Goal: Task Accomplishment & Management: Complete application form

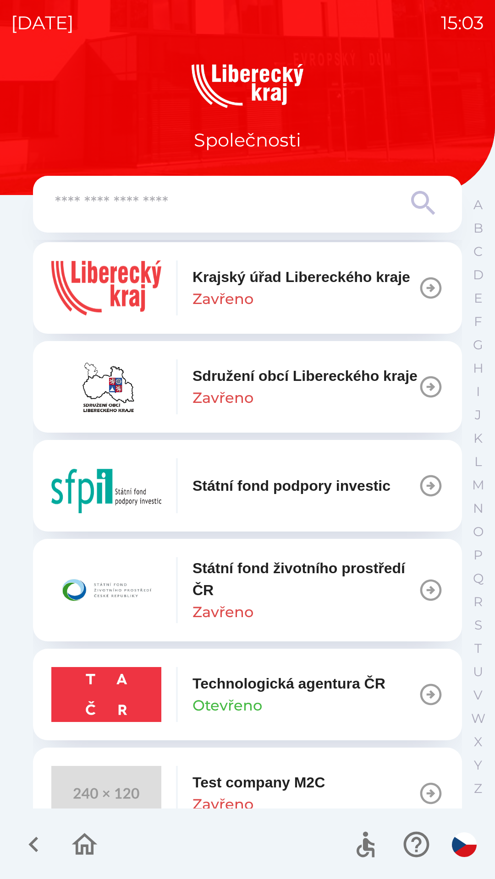
scroll to position [893, 0]
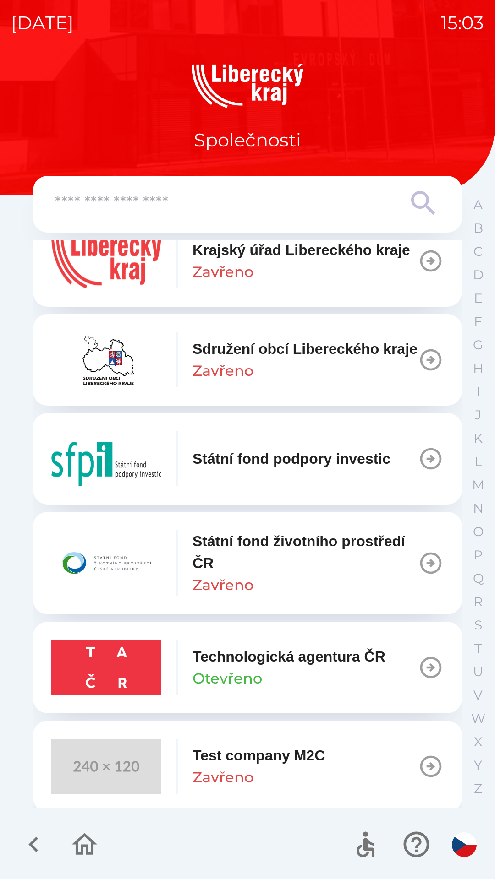
click at [25, 837] on icon "button" at bounding box center [33, 844] width 31 height 31
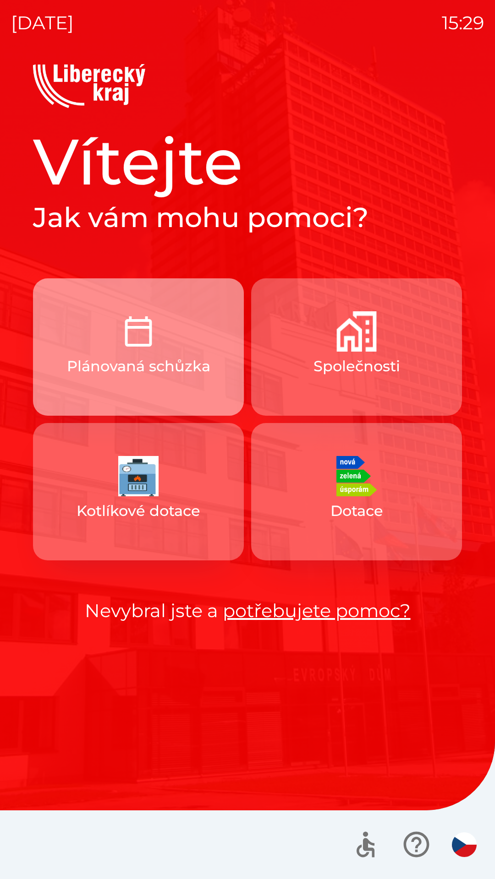
click at [101, 355] on button "Plánovaná schůzka" at bounding box center [138, 346] width 211 height 137
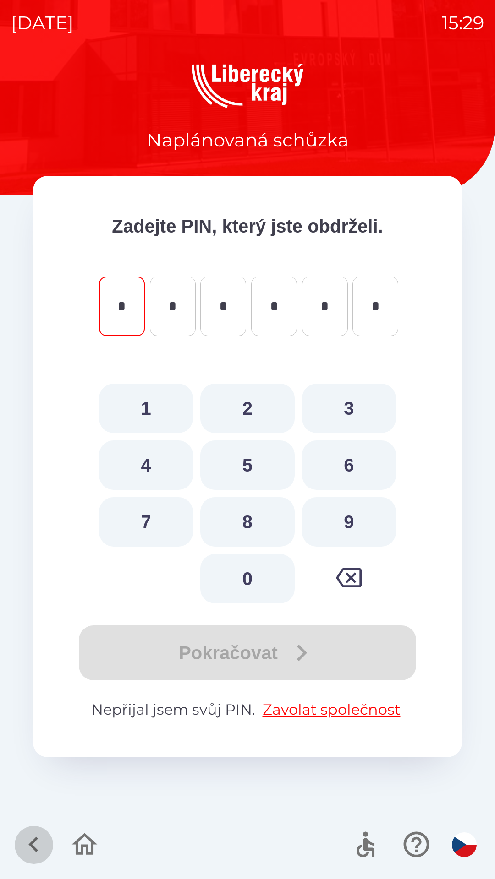
click at [25, 850] on icon "button" at bounding box center [33, 844] width 31 height 31
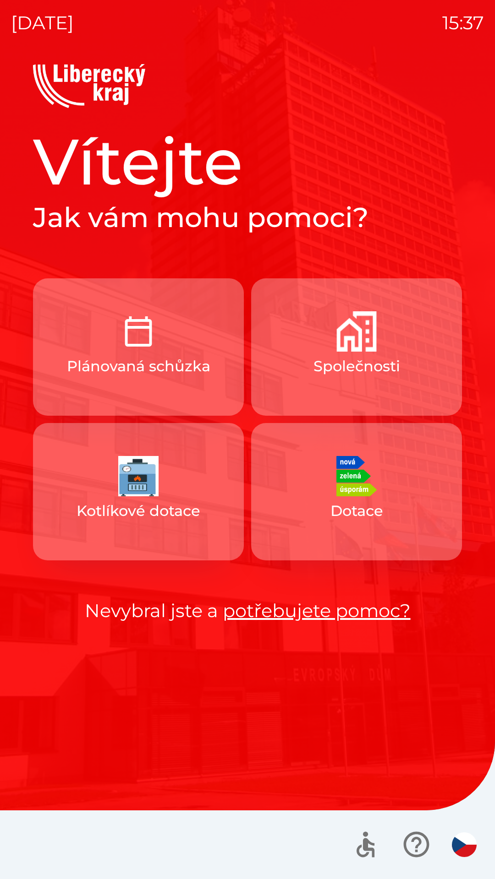
click at [372, 342] on img "button" at bounding box center [356, 331] width 40 height 40
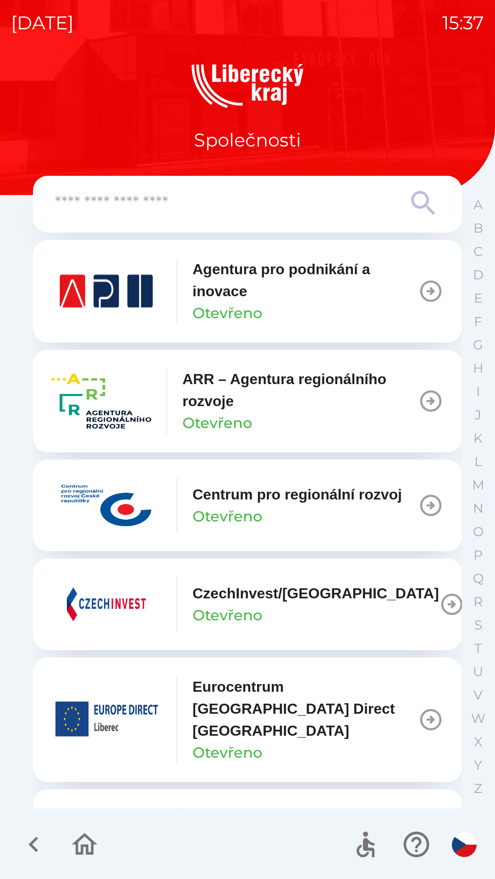
click at [91, 394] on img "button" at bounding box center [101, 401] width 100 height 55
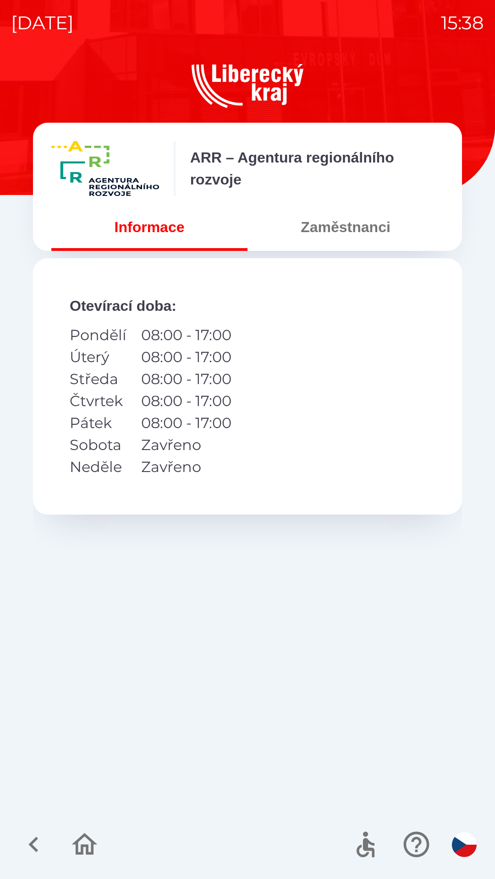
click at [341, 232] on button "Zaměstnanci" at bounding box center [345, 227] width 196 height 33
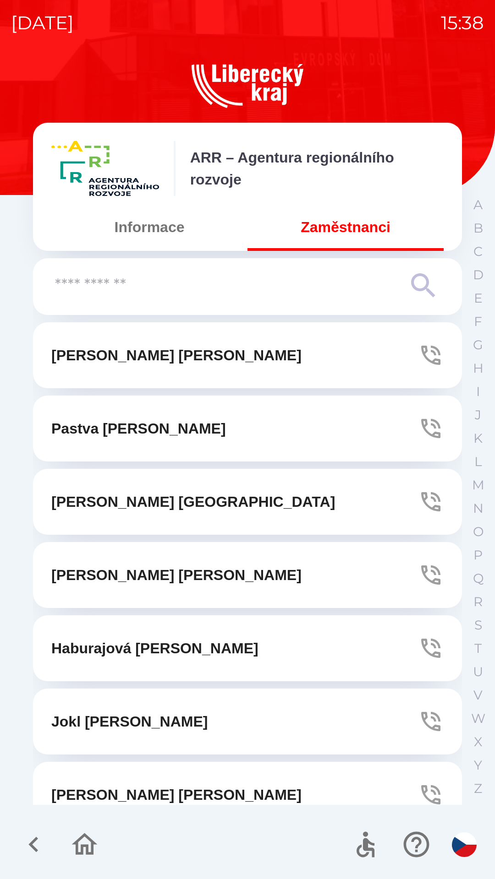
click at [230, 289] on input "text" at bounding box center [229, 285] width 348 height 25
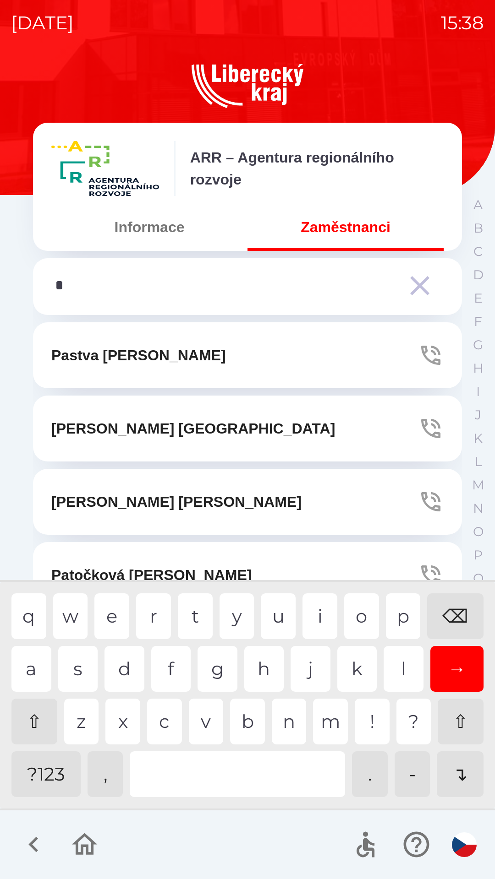
type input "**"
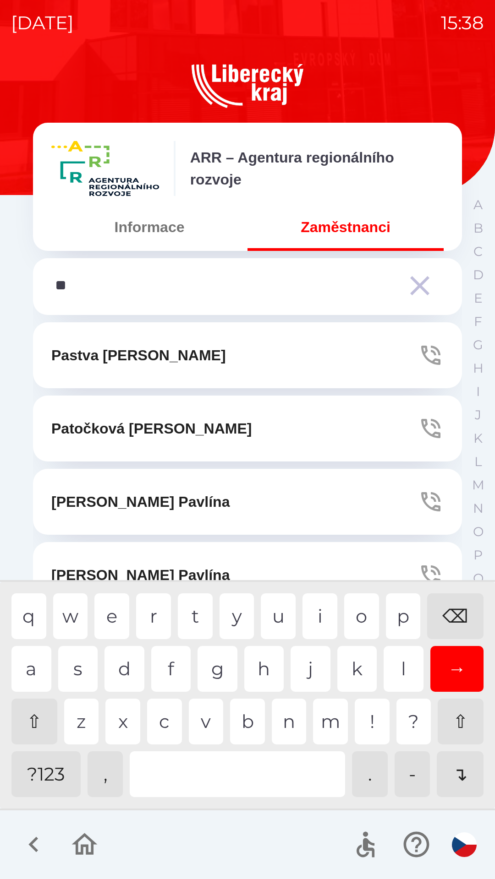
click at [28, 657] on div "a" at bounding box center [31, 669] width 40 height 46
click at [430, 498] on icon "button" at bounding box center [431, 502] width 26 height 26
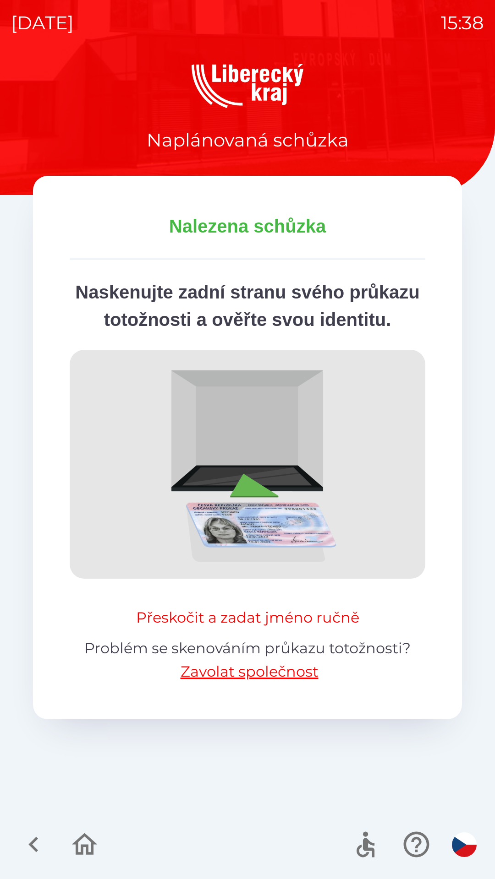
click at [202, 629] on button "Přeskočit a zadat jméno ručně" at bounding box center [247, 618] width 230 height 22
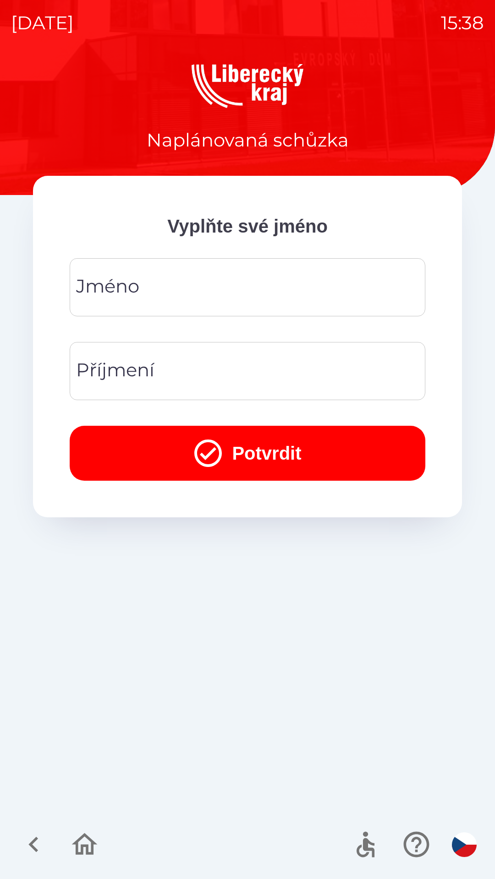
click at [223, 289] on input "Jméno" at bounding box center [247, 287] width 333 height 36
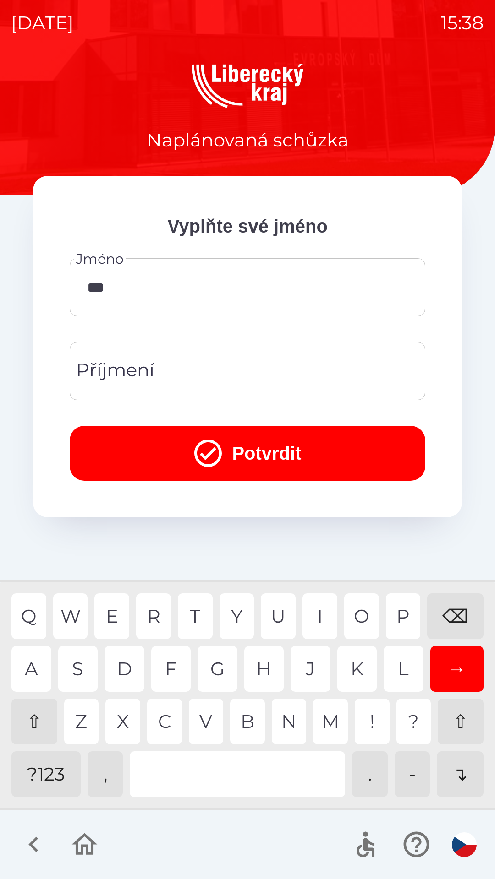
type input "****"
click at [211, 362] on input "Příjmení" at bounding box center [247, 371] width 333 height 36
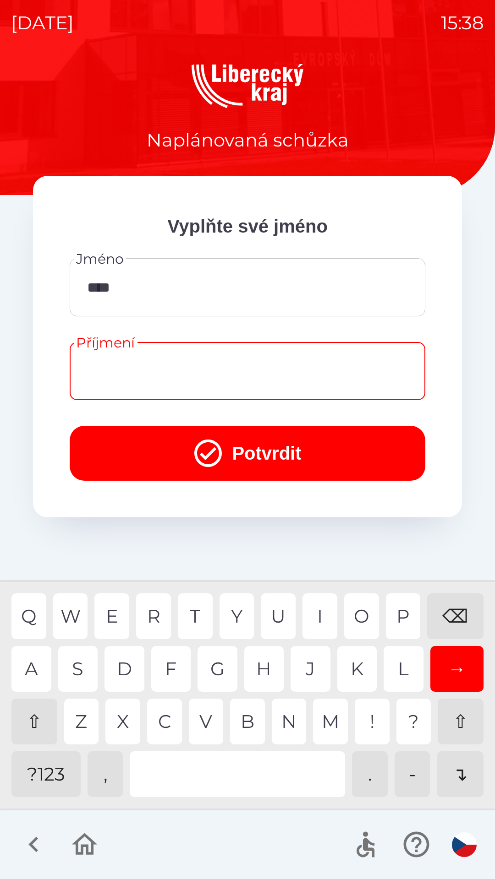
click at [37, 711] on div "⇧" at bounding box center [34, 722] width 46 height 46
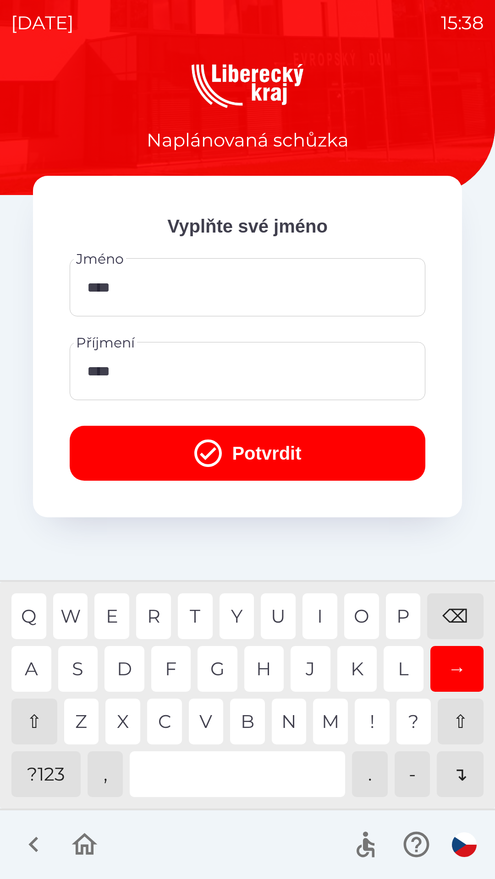
click at [288, 716] on div "N" at bounding box center [289, 722] width 35 height 46
click at [210, 719] on div "V" at bounding box center [206, 722] width 35 height 46
type input "*********"
click at [200, 445] on icon "submit" at bounding box center [207, 453] width 33 height 33
